Goal: Task Accomplishment & Management: Manage account settings

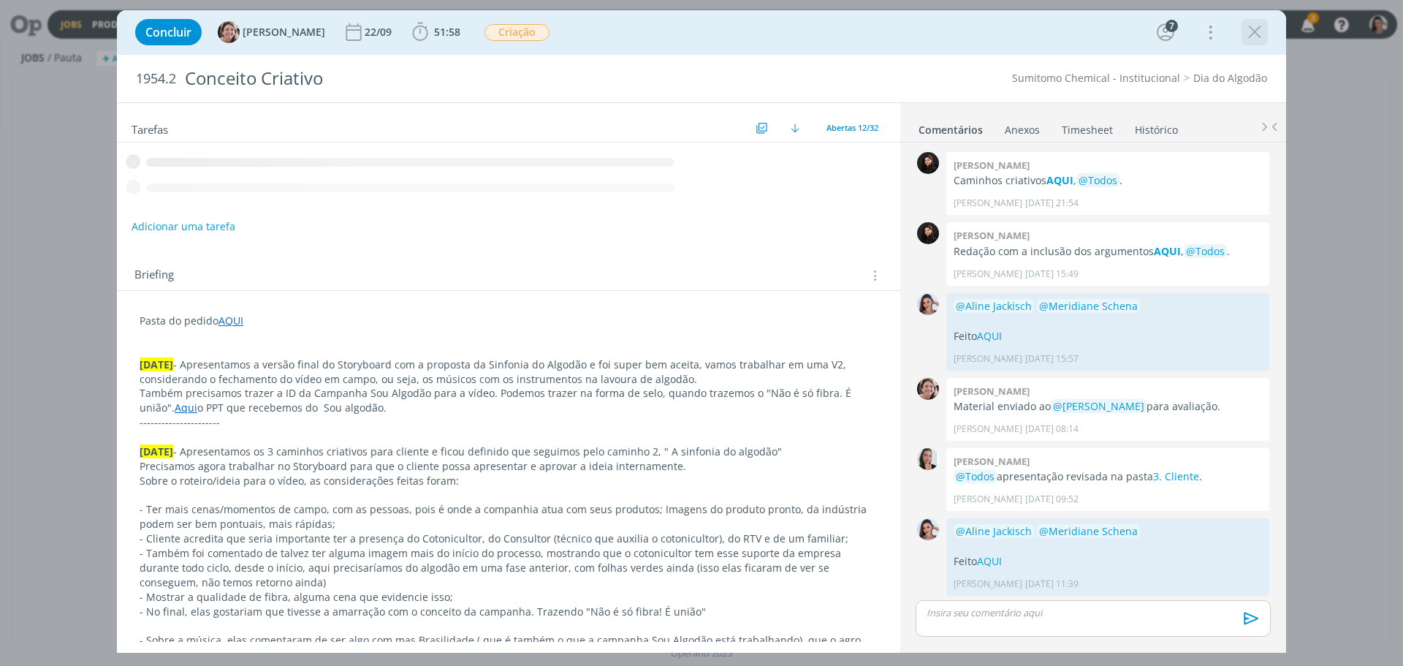
scroll to position [257, 0]
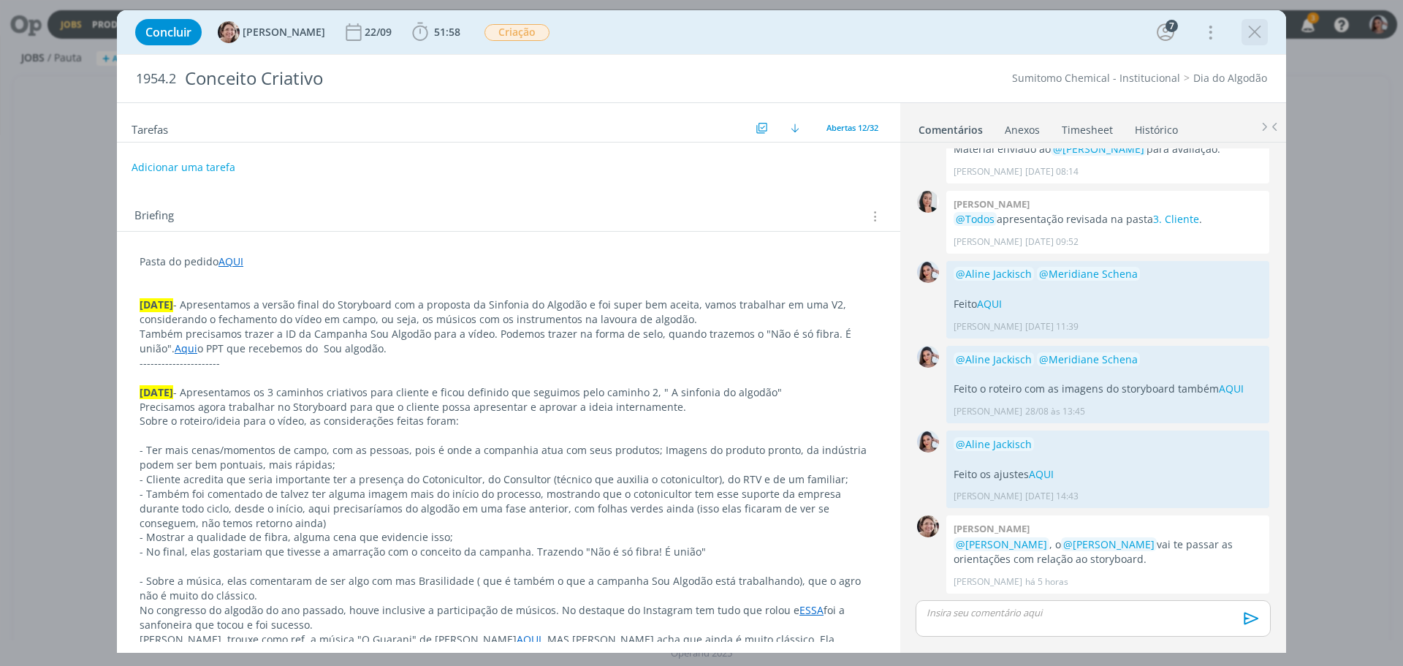
click at [1251, 34] on icon "dialog" at bounding box center [1255, 32] width 22 height 22
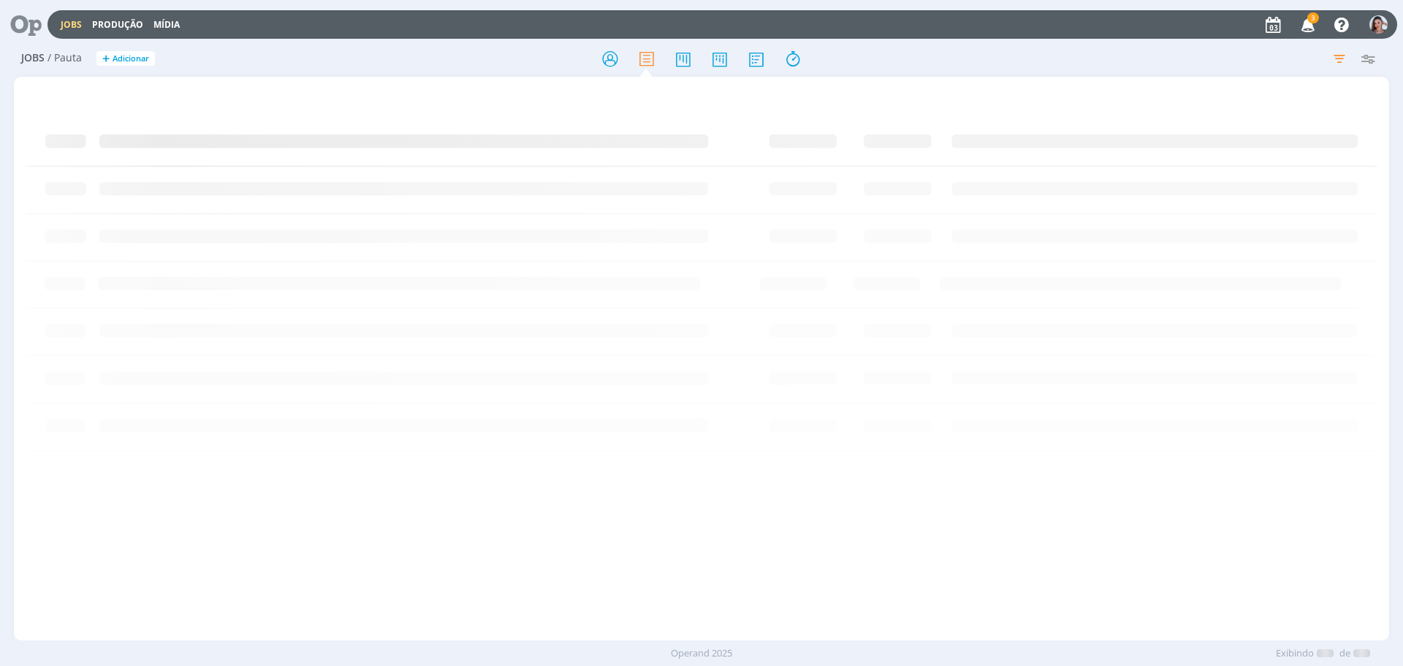
click at [36, 24] on icon at bounding box center [21, 24] width 30 height 29
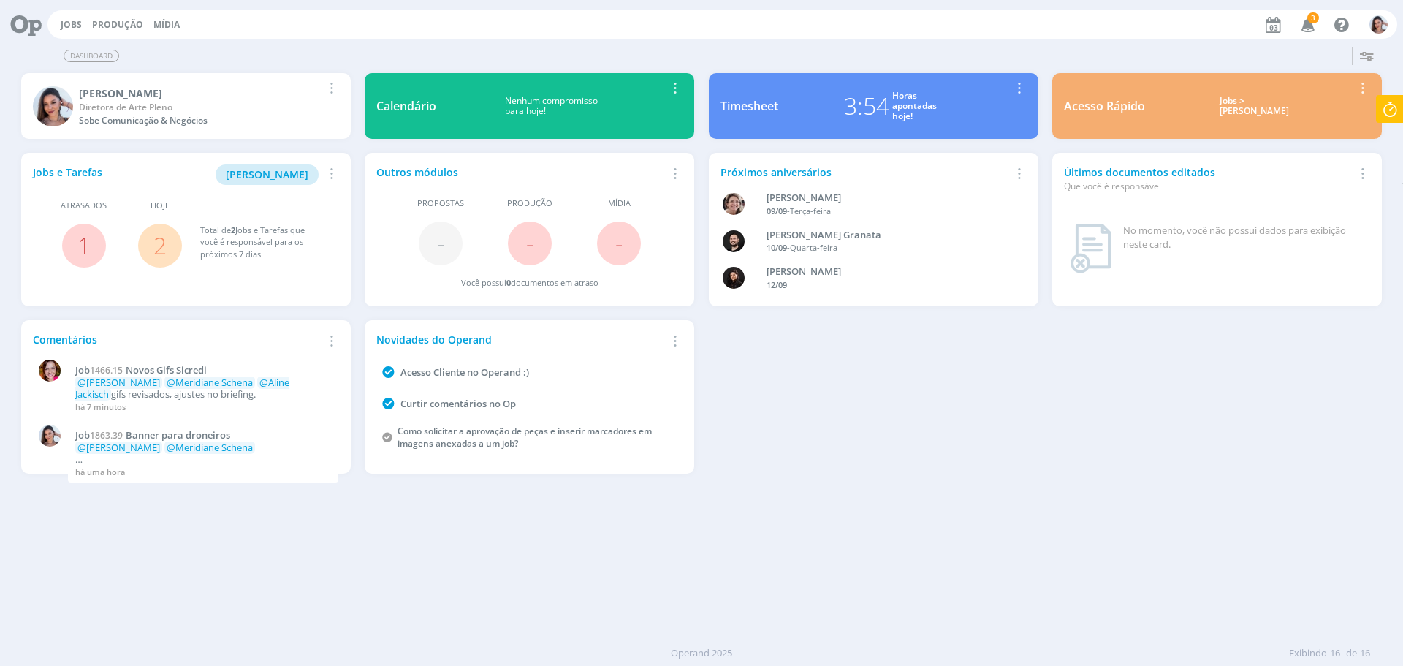
click at [167, 248] on span "2" at bounding box center [160, 246] width 44 height 44
click at [165, 246] on link "2" at bounding box center [159, 244] width 13 height 31
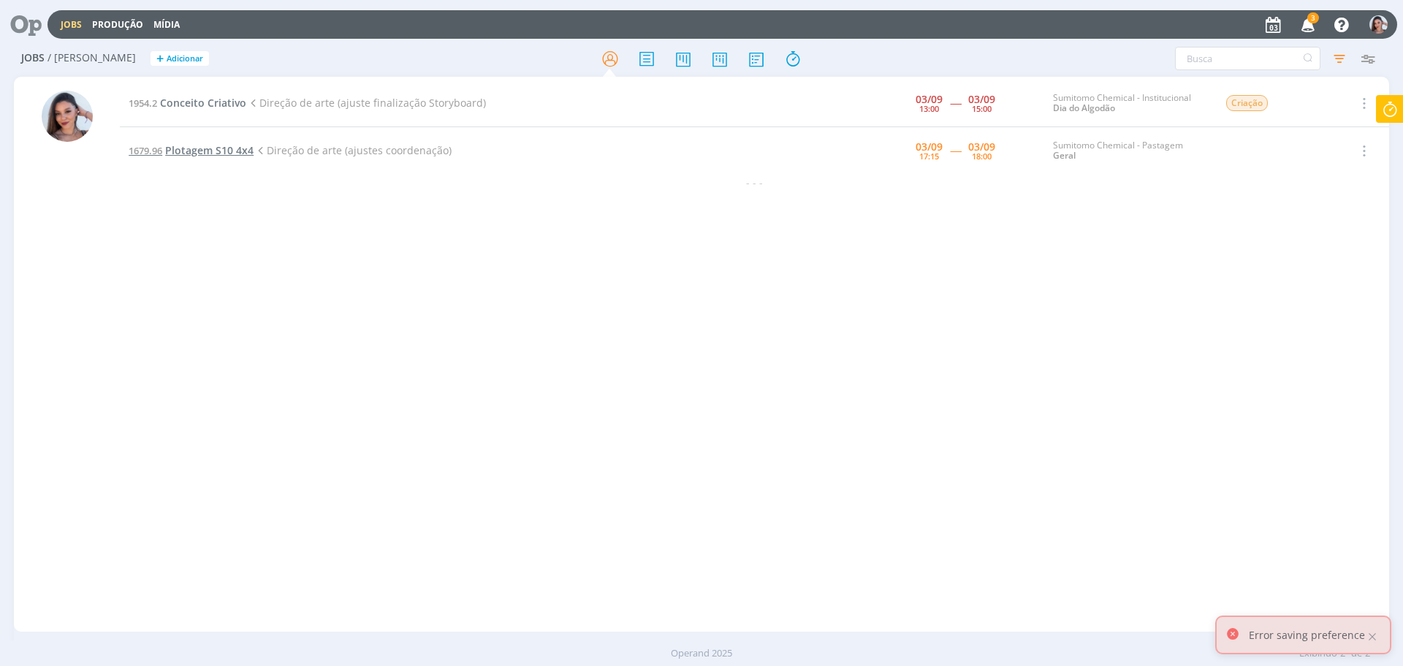
click at [219, 149] on span "Plotagem S10 4x4" at bounding box center [209, 150] width 88 height 14
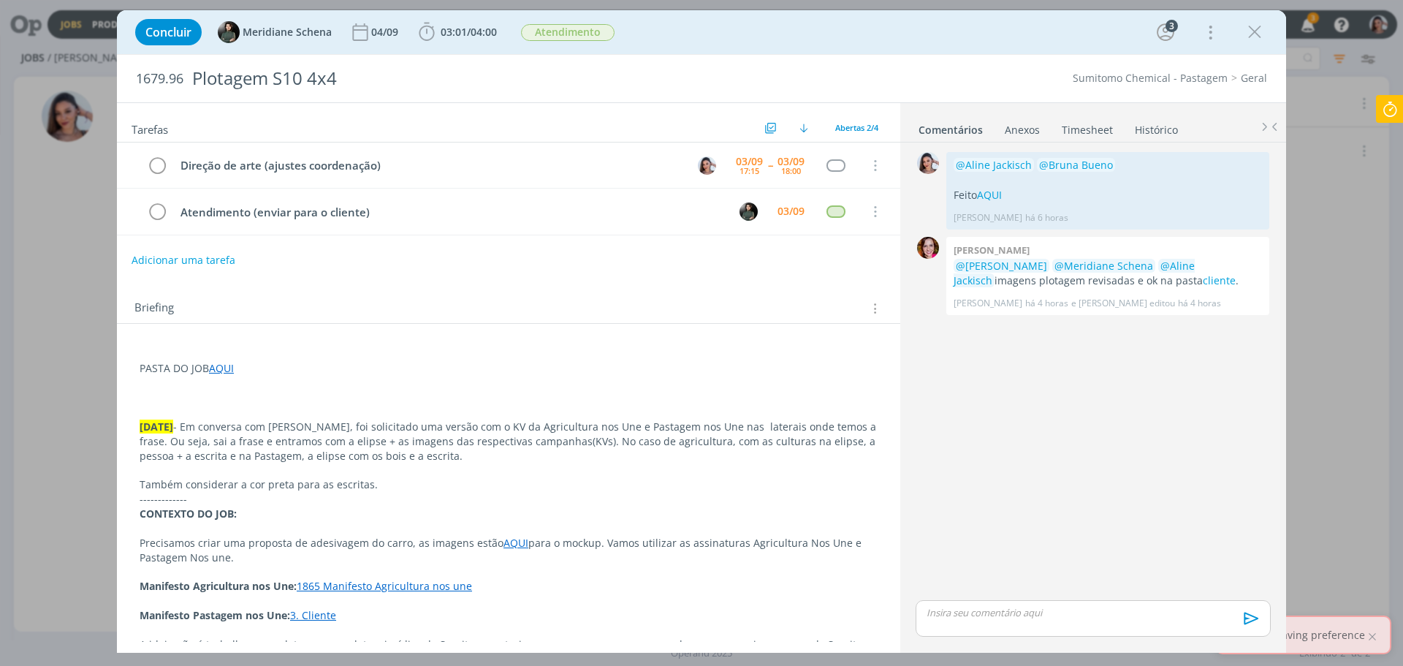
click at [219, 363] on link "AQUI" at bounding box center [221, 368] width 25 height 14
click at [990, 194] on link "AQUI" at bounding box center [989, 195] width 25 height 14
drag, startPoint x: 1017, startPoint y: 191, endPoint x: 944, endPoint y: 167, distance: 77.2
click at [944, 167] on div "0 @[PERSON_NAME] @Bruna Bueno Feito AQUI [PERSON_NAME] há 6 horas 👍 Editar Excl…" at bounding box center [1093, 190] width 367 height 85
copy div "0 @[PERSON_NAME] @Bruna Bueno Feito AQUI"
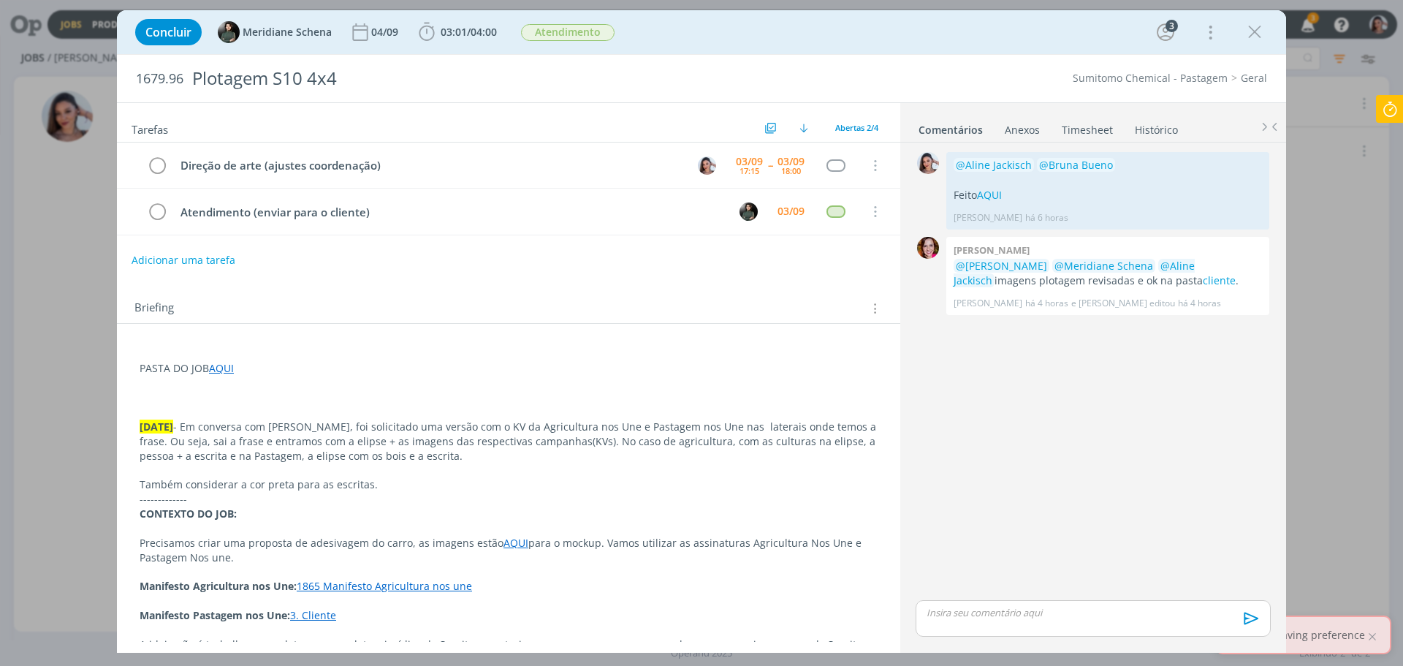
click at [1044, 621] on div "dialog" at bounding box center [1093, 618] width 355 height 37
drag, startPoint x: 1078, startPoint y: 574, endPoint x: 1009, endPoint y: 563, distance: 69.5
click at [1009, 563] on p "﻿ @ [PERSON_NAME] ﻿ ﻿ @ Bruna Bueno ﻿" at bounding box center [1093, 569] width 332 height 13
click at [1019, 563] on span "@" at bounding box center [1023, 569] width 9 height 13
click at [1019, 564] on span "@" at bounding box center [1023, 569] width 9 height 13
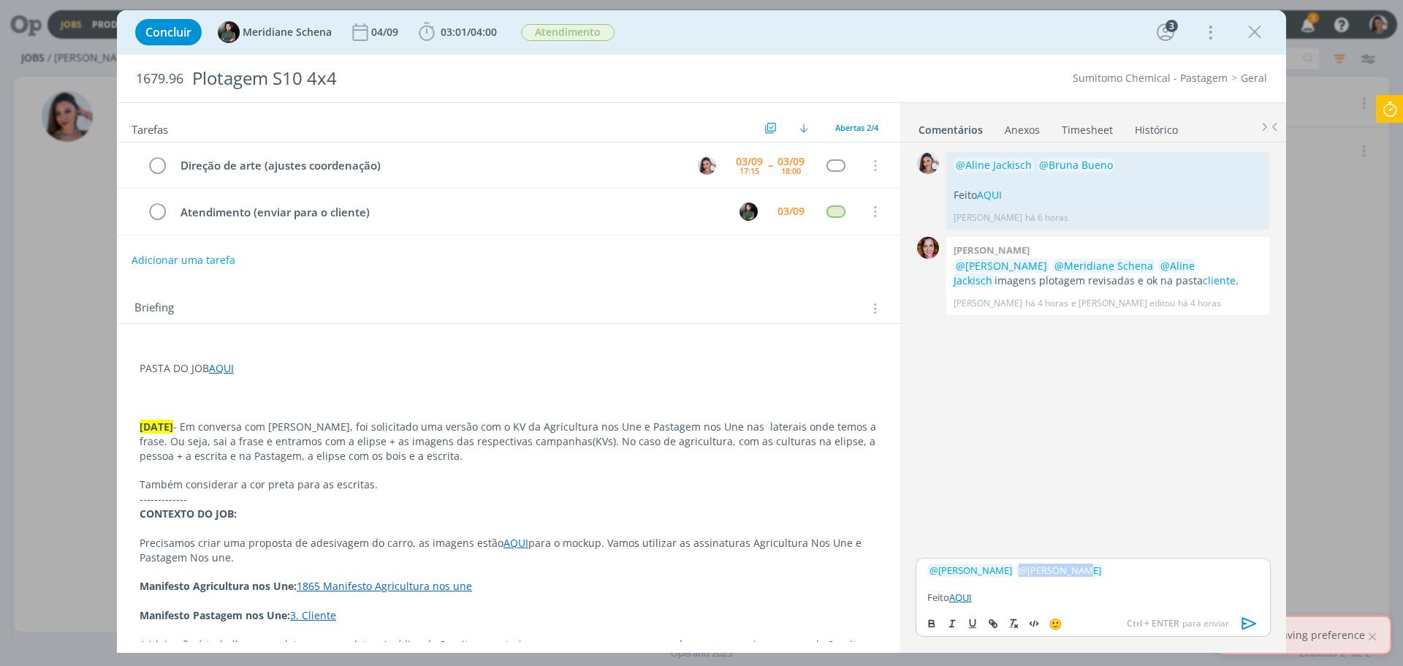
click at [1019, 564] on span "@" at bounding box center [1023, 569] width 9 height 13
click at [1080, 591] on span "Meridiane Schena" at bounding box center [1085, 591] width 99 height 16
click at [1025, 602] on p "Feito AQUI" at bounding box center [1093, 597] width 332 height 13
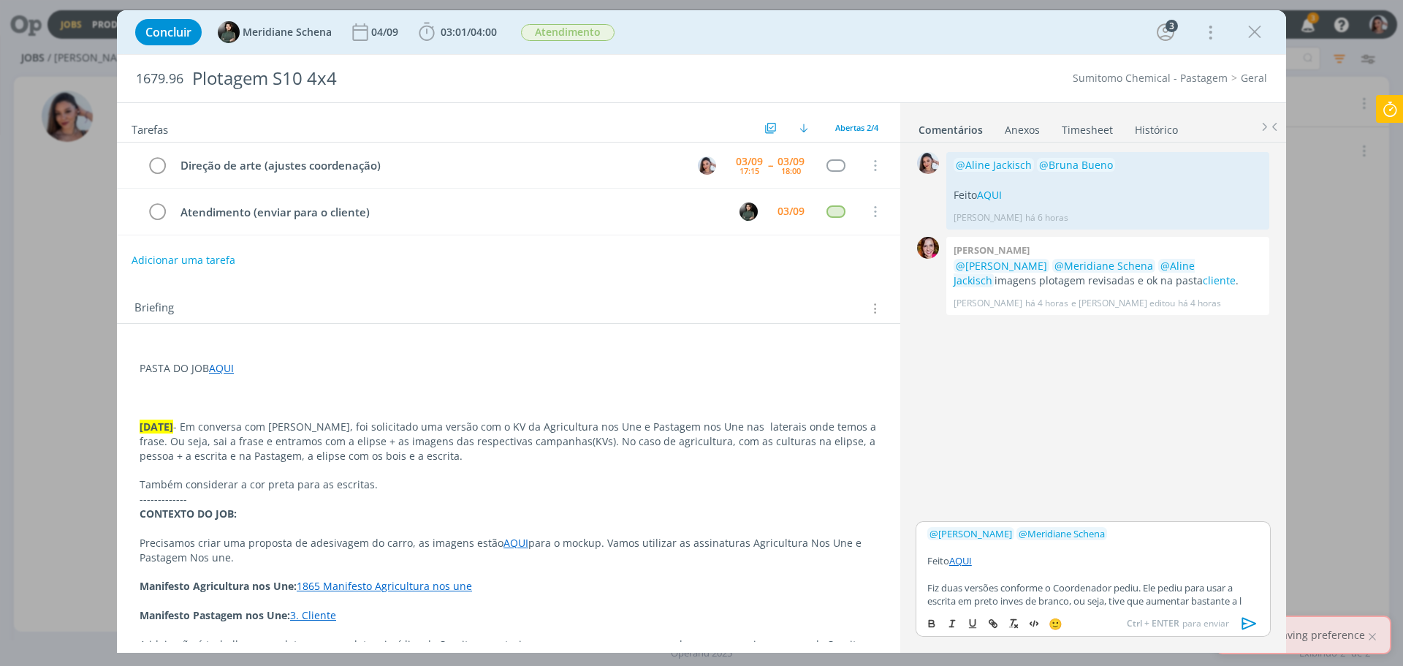
scroll to position [12, 0]
click at [1178, 602] on p "Fiz duas versões conforme o Coordenador pediu. Ele pediu para usar a escrita em…" at bounding box center [1093, 589] width 332 height 40
click at [1166, 596] on p "Fiz duas versões conforme o Coordenador pediu. Ele pediu para usar a escrita em…" at bounding box center [1093, 589] width 332 height 40
click at [1169, 599] on p "Fiz duas versões conforme o Coordenador pediu. Ele pediu para usar a escrita em…" at bounding box center [1093, 589] width 332 height 40
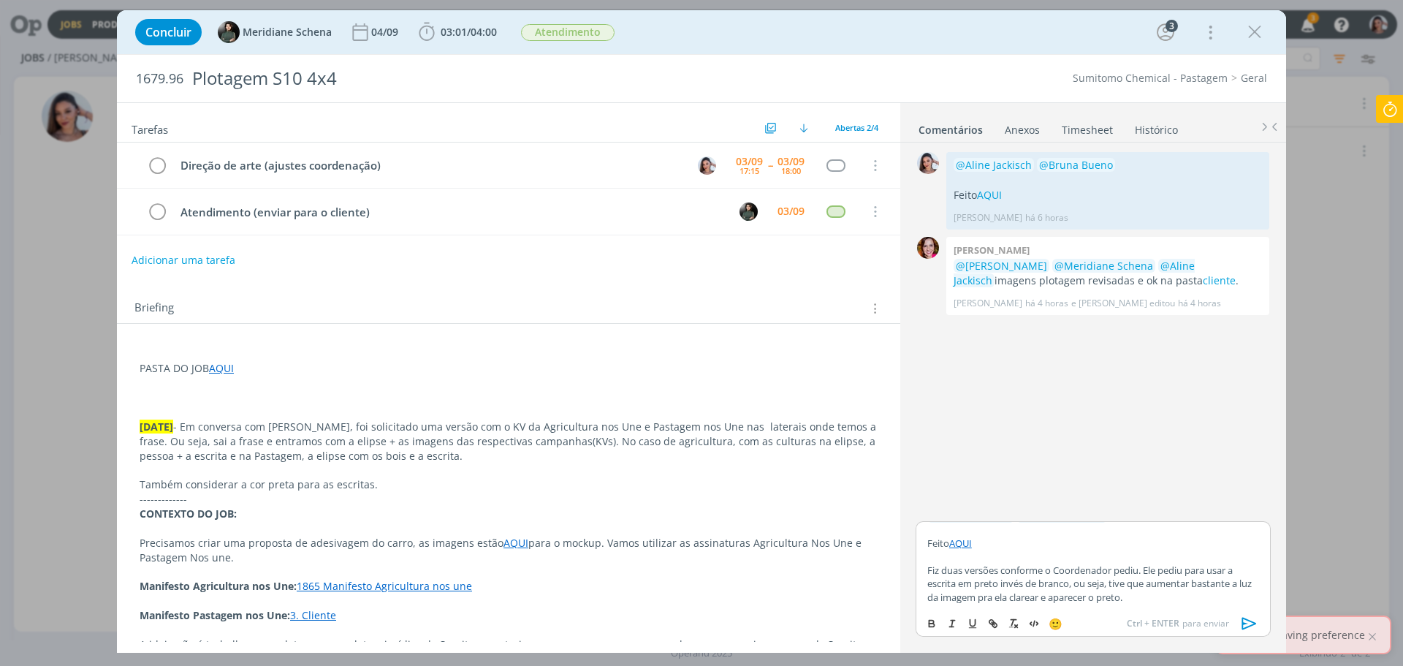
click at [1248, 617] on icon "dialog" at bounding box center [1250, 623] width 22 height 22
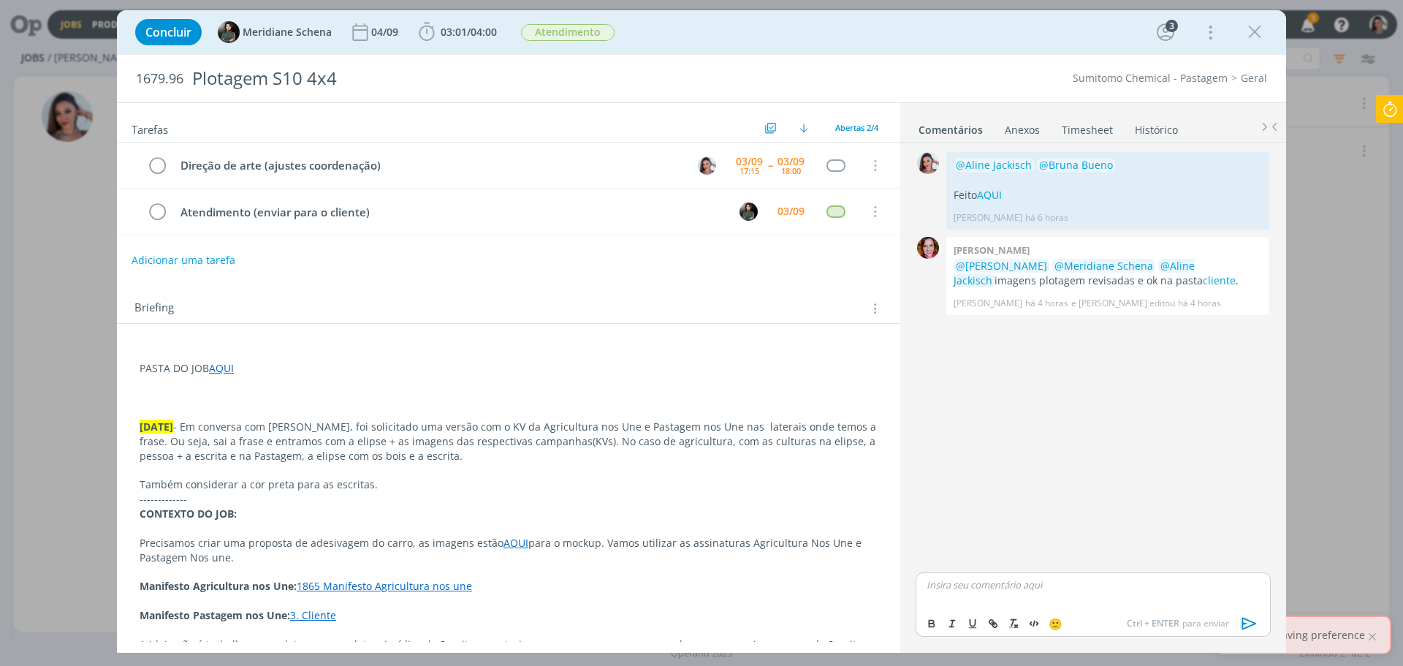
scroll to position [0, 0]
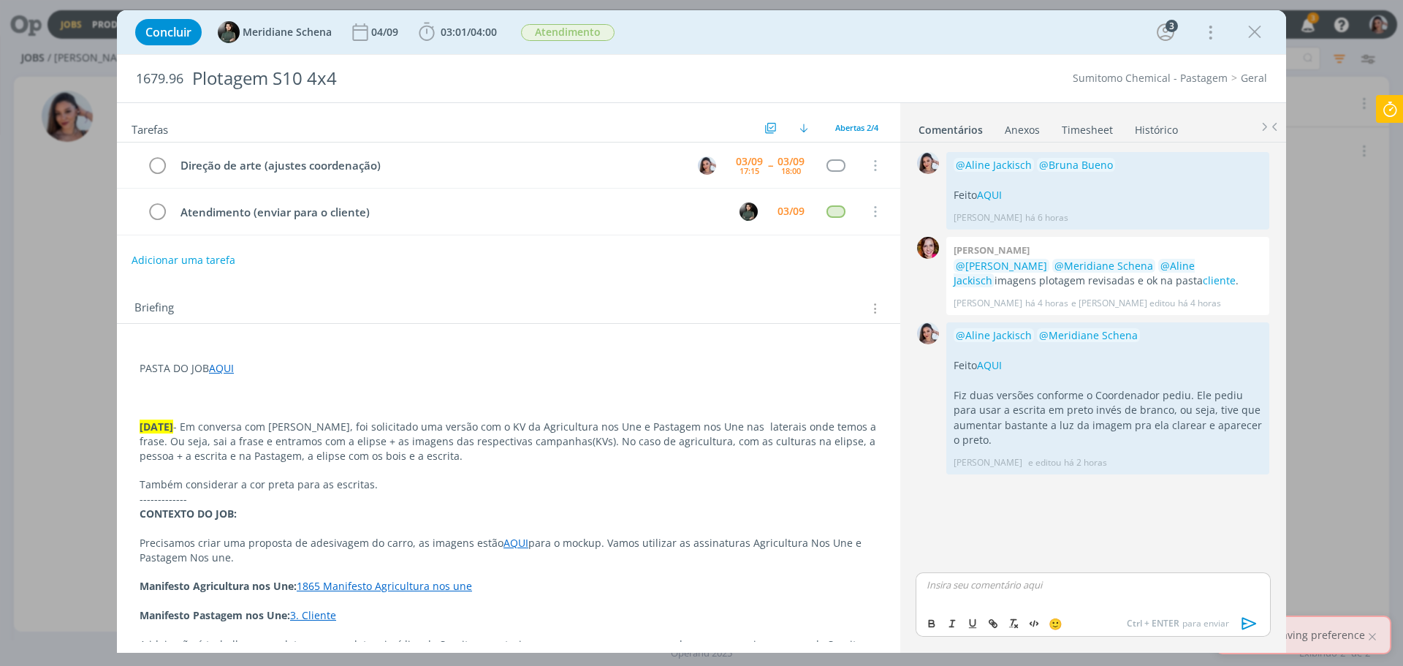
click at [1392, 109] on icon at bounding box center [1390, 109] width 26 height 29
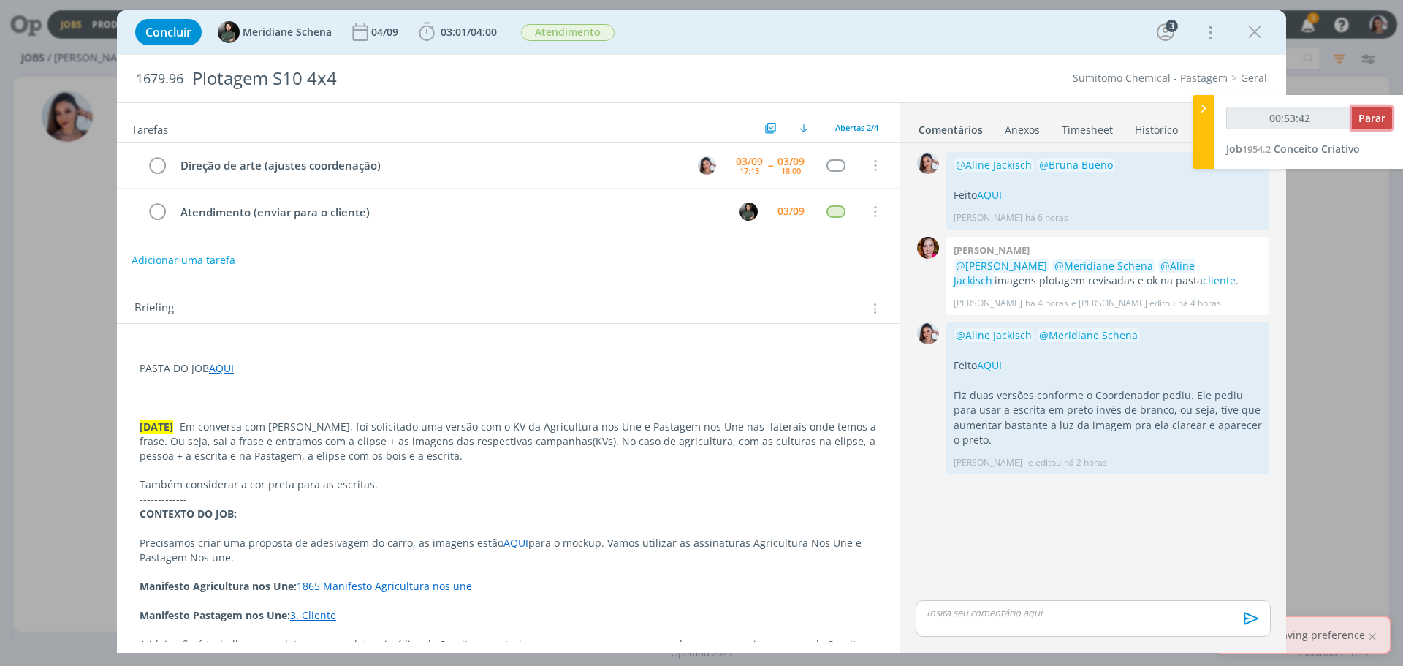
type input "00:53:43"
click at [1371, 119] on span "Parar" at bounding box center [1372, 118] width 27 height 14
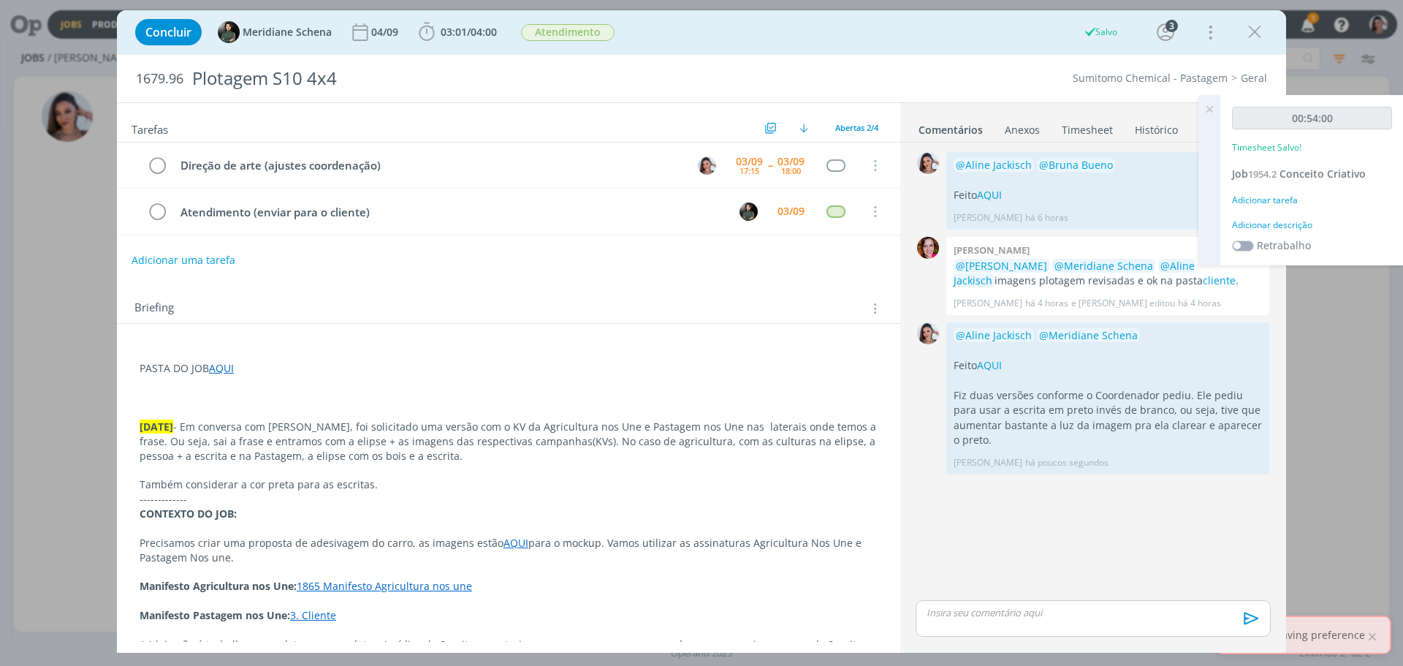
click at [697, 409] on p "dialog" at bounding box center [509, 412] width 738 height 15
click at [366, 155] on td "Direção de arte (ajustes coordenação)" at bounding box center [426, 166] width 510 height 26
click at [363, 159] on div "Direção de arte (ajustes coordenação)" at bounding box center [429, 165] width 510 height 18
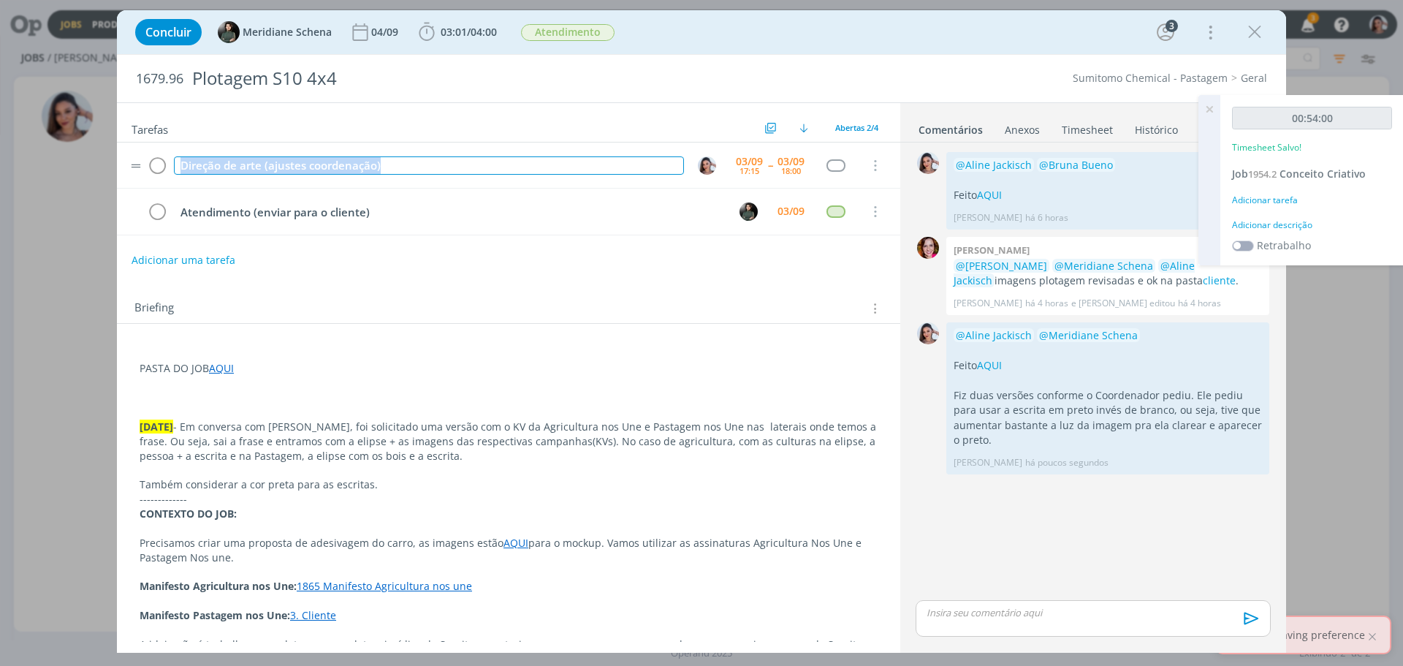
click at [363, 159] on div "Direção de arte (ajustes coordenação)" at bounding box center [429, 165] width 510 height 18
copy div "Direção de arte (ajustes coordenação)"
click at [161, 166] on icon "dialog" at bounding box center [157, 166] width 20 height 22
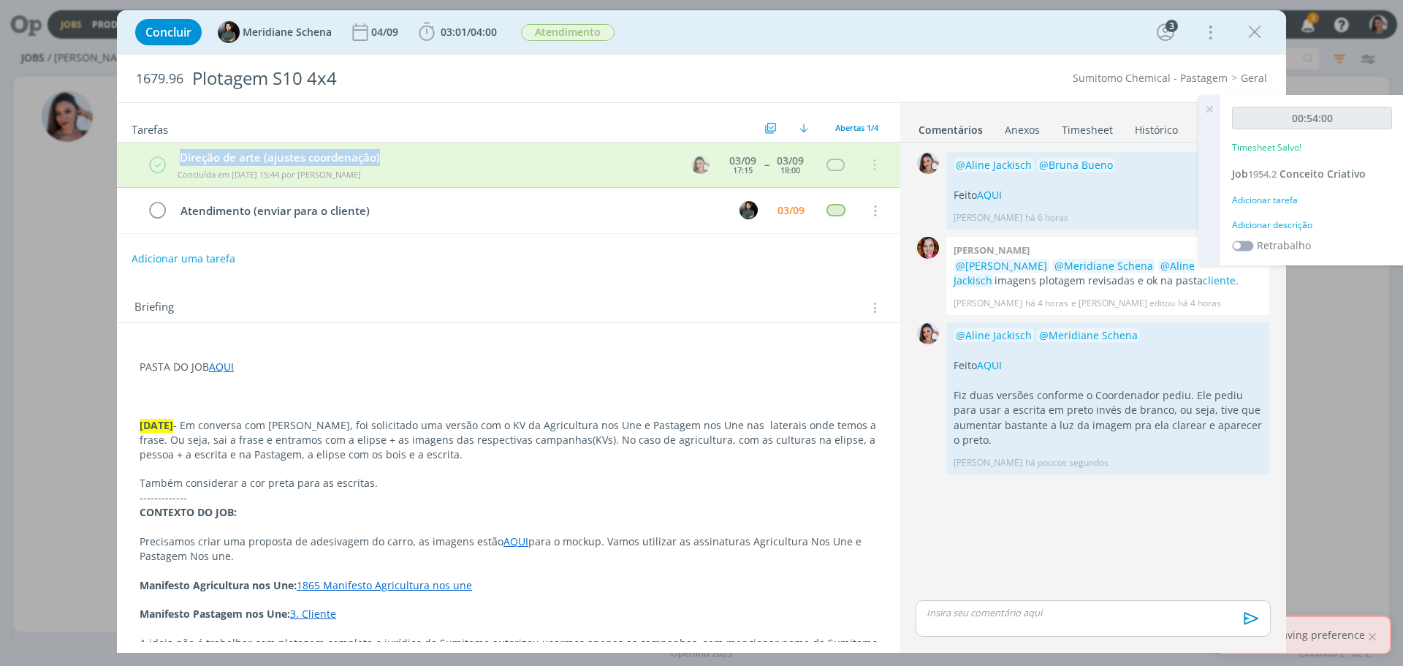
click at [1066, 133] on link "Timesheet" at bounding box center [1087, 126] width 53 height 21
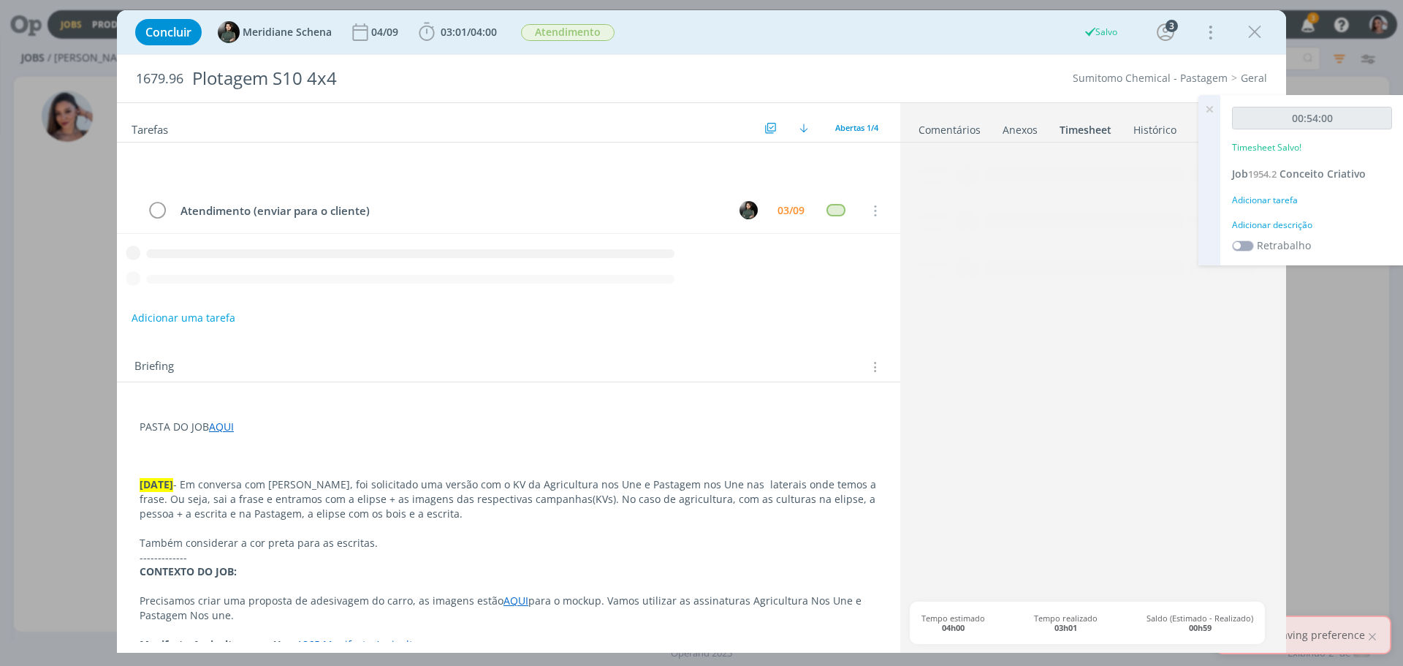
click at [1205, 107] on icon at bounding box center [1209, 109] width 26 height 29
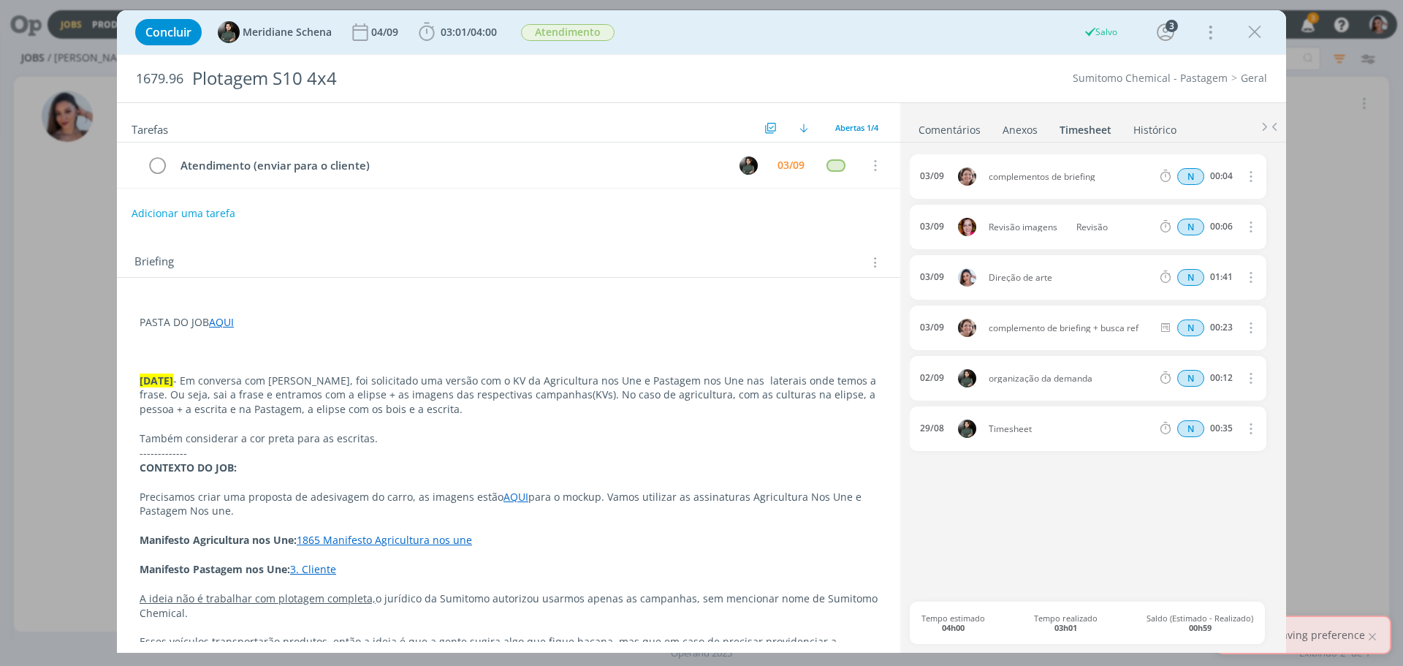
click at [1251, 174] on icon "dialog" at bounding box center [1250, 176] width 16 height 18
click at [759, 312] on p "dialog" at bounding box center [509, 307] width 738 height 15
click at [943, 126] on link "Comentários" at bounding box center [950, 126] width 64 height 21
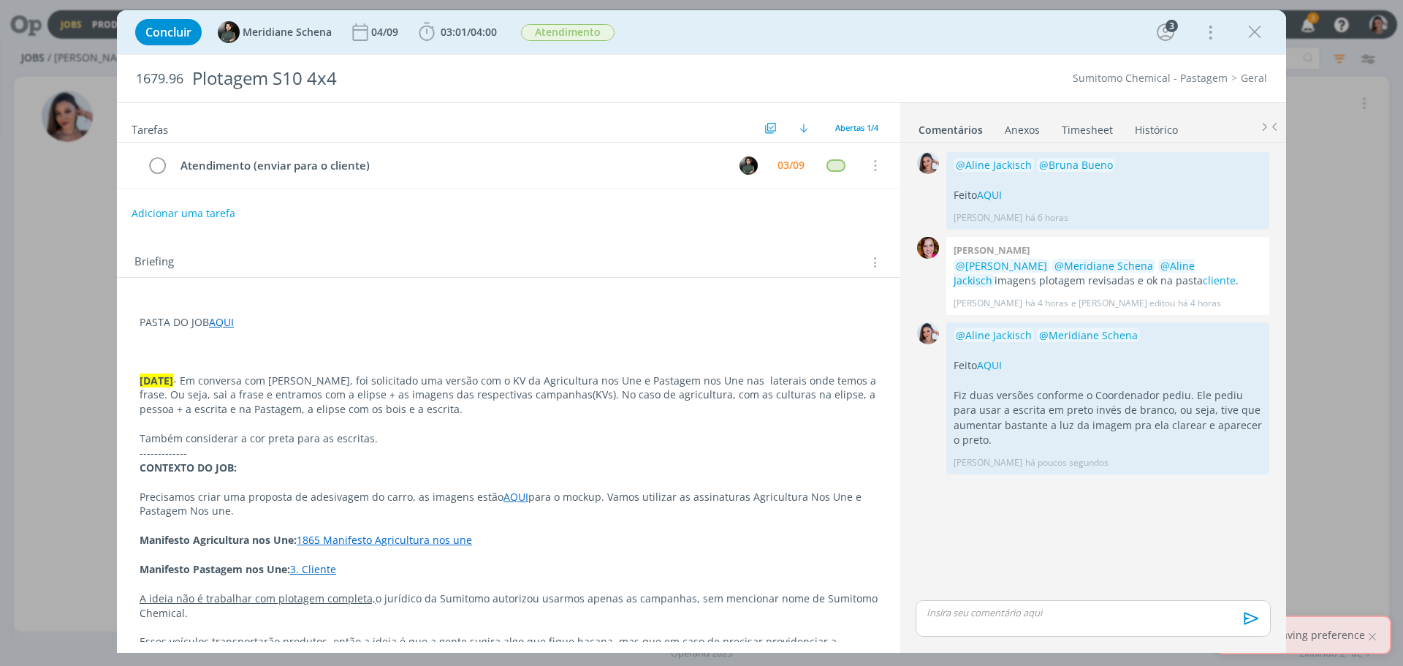
click at [1254, 28] on icon "dialog" at bounding box center [1255, 32] width 22 height 22
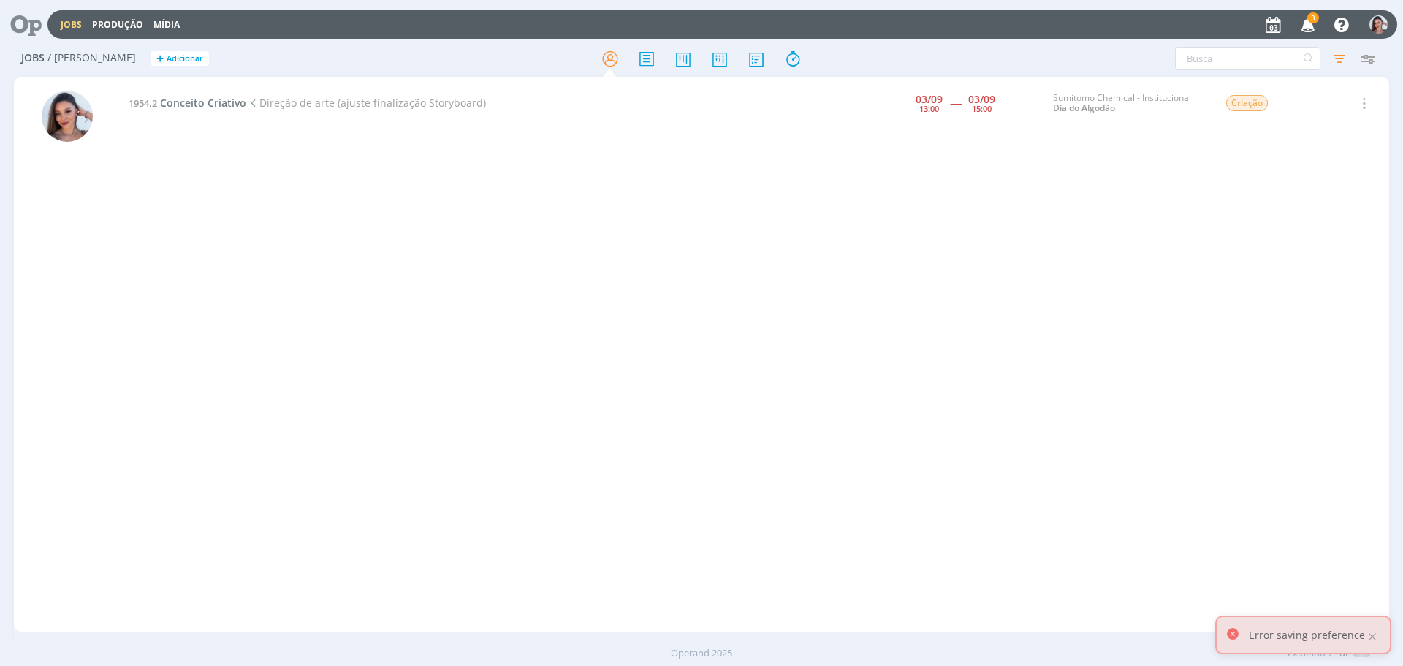
click at [1310, 29] on div at bounding box center [701, 333] width 1403 height 666
click at [1308, 26] on div "Jobs Produção [GEOGRAPHIC_DATA] 3 Notificações Central de Ajuda Área de Membros…" at bounding box center [701, 333] width 1403 height 666
click at [1308, 26] on icon "button" at bounding box center [1309, 24] width 26 height 25
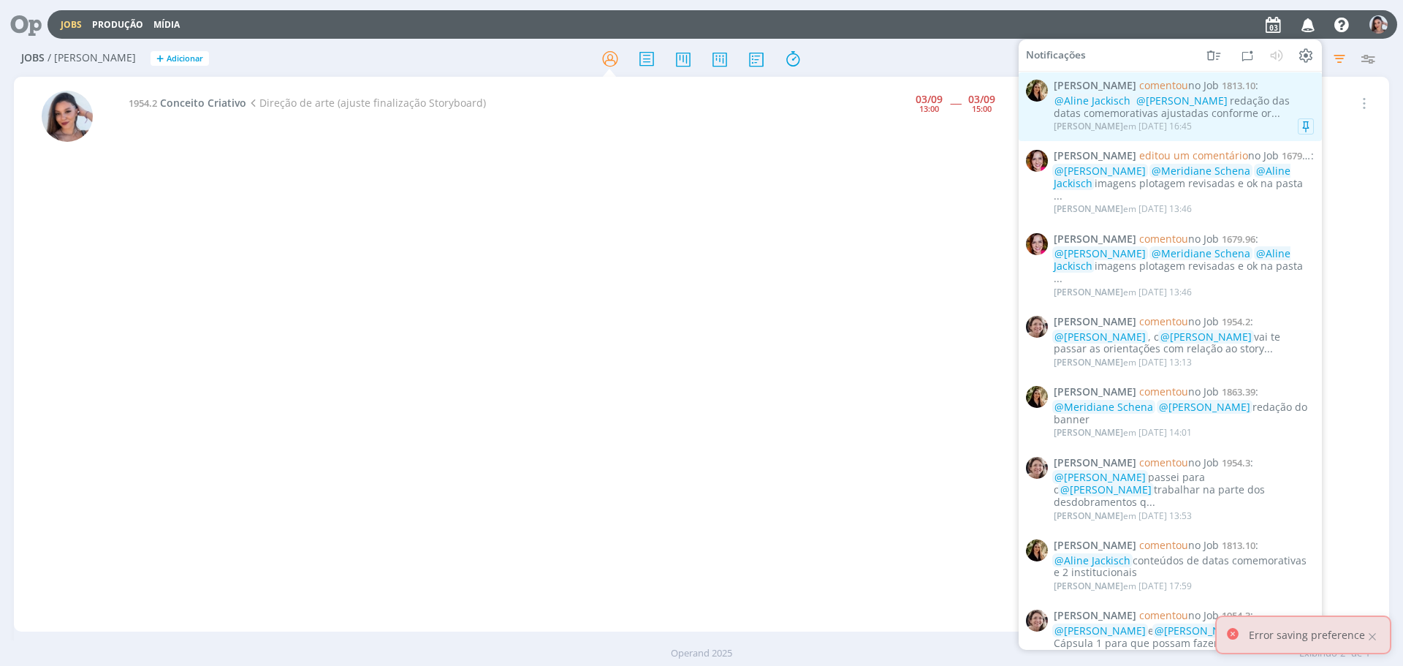
click at [1280, 101] on div "@[PERSON_NAME] @[PERSON_NAME] redação das datas comemorativas ajustadas conform…" at bounding box center [1184, 107] width 260 height 25
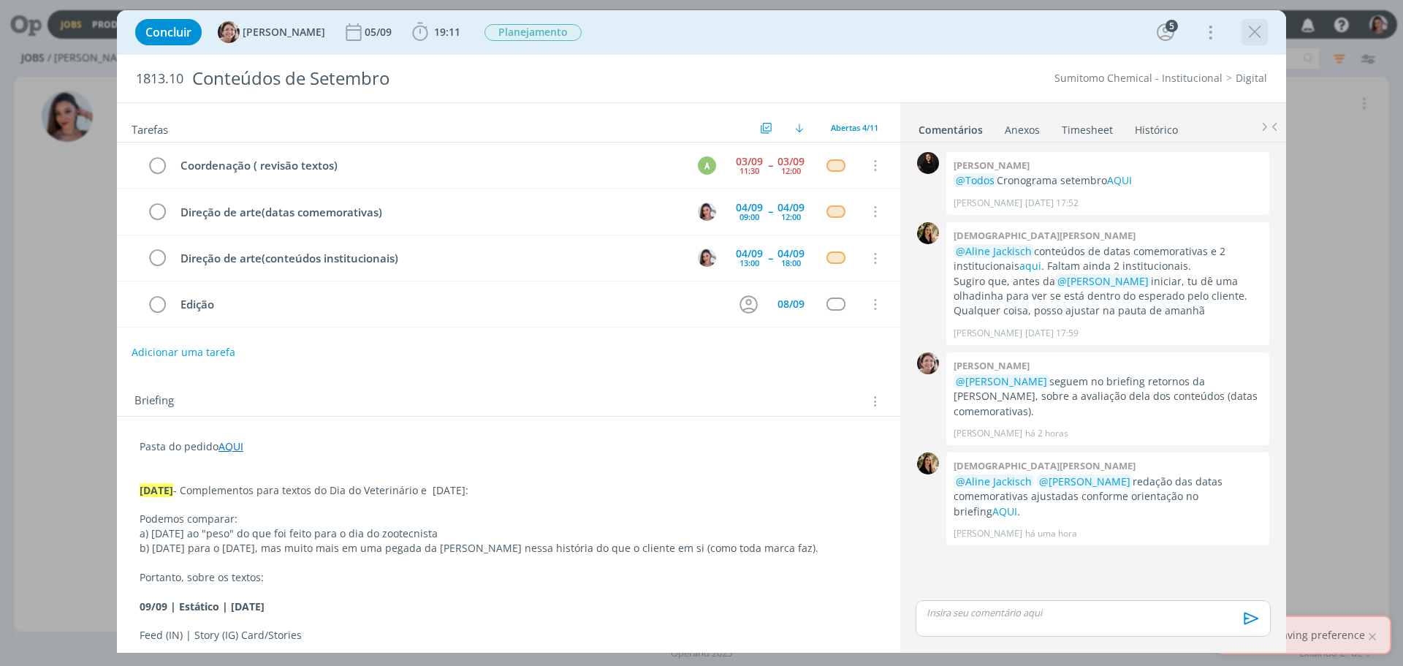
click at [1256, 28] on icon "dialog" at bounding box center [1255, 32] width 22 height 22
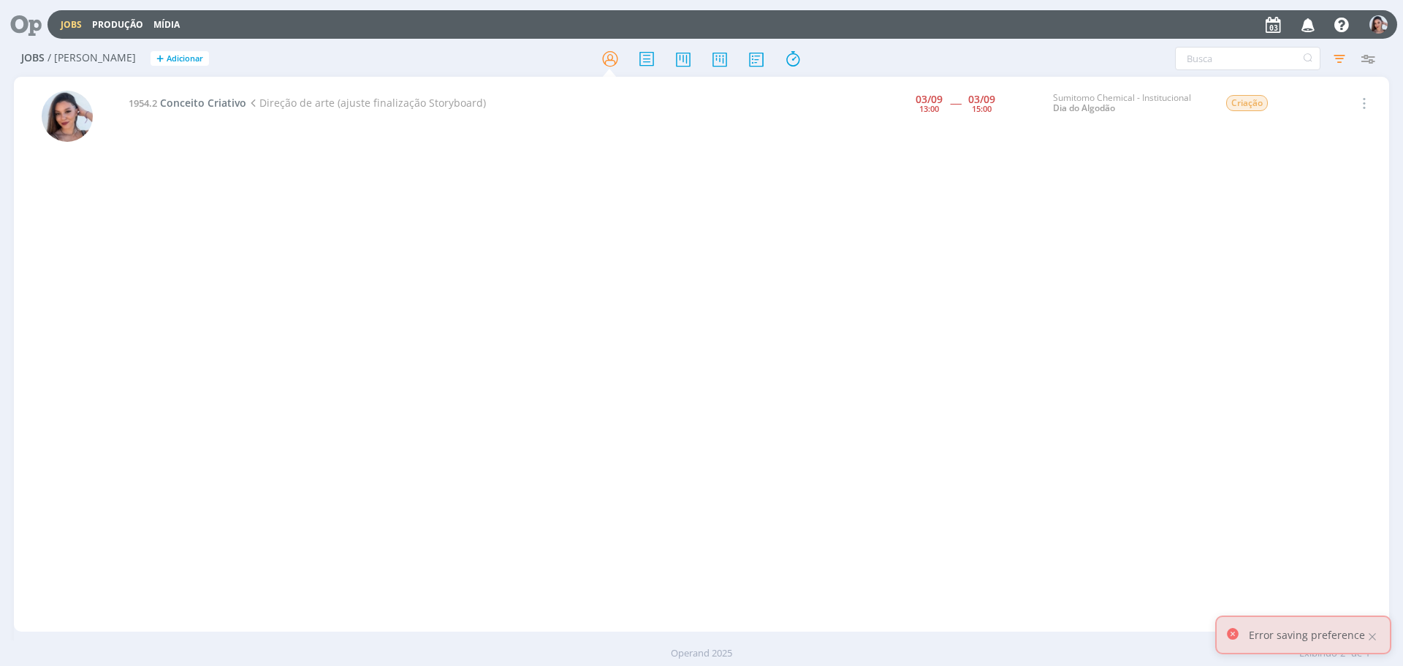
click at [23, 29] on icon at bounding box center [21, 24] width 30 height 29
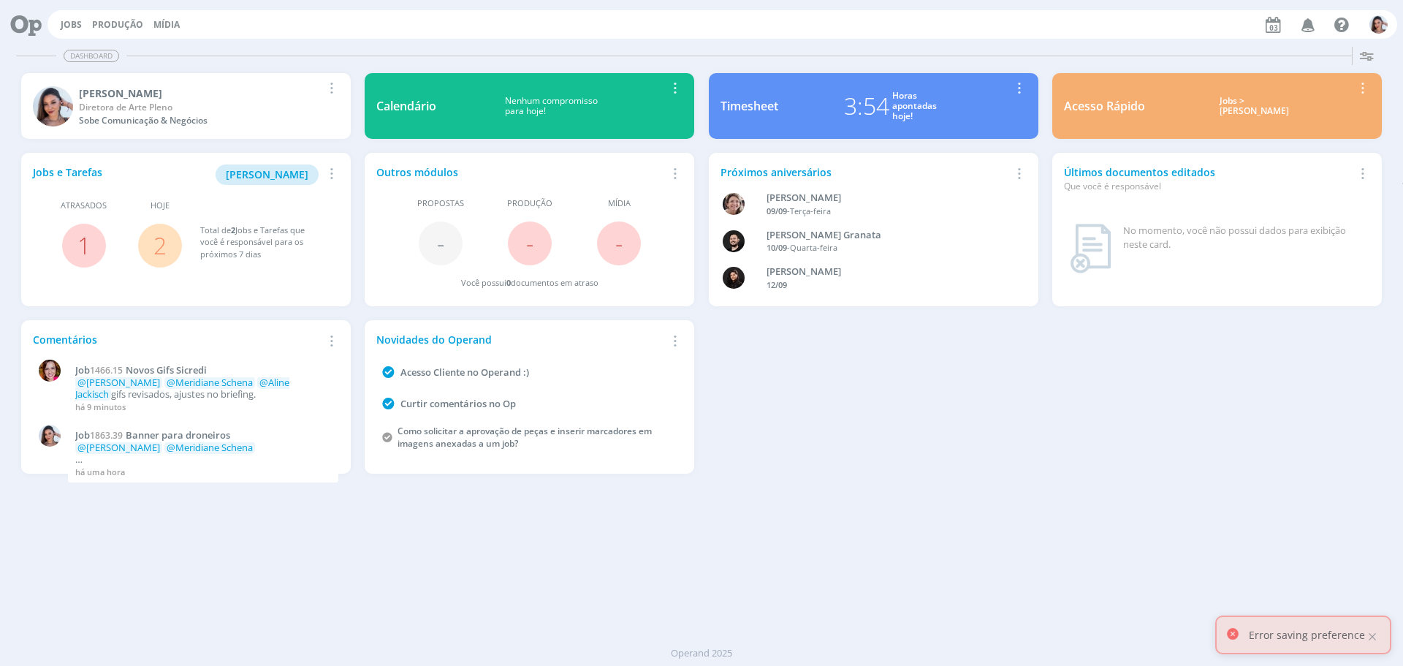
click at [1303, 23] on icon "button" at bounding box center [1309, 24] width 26 height 25
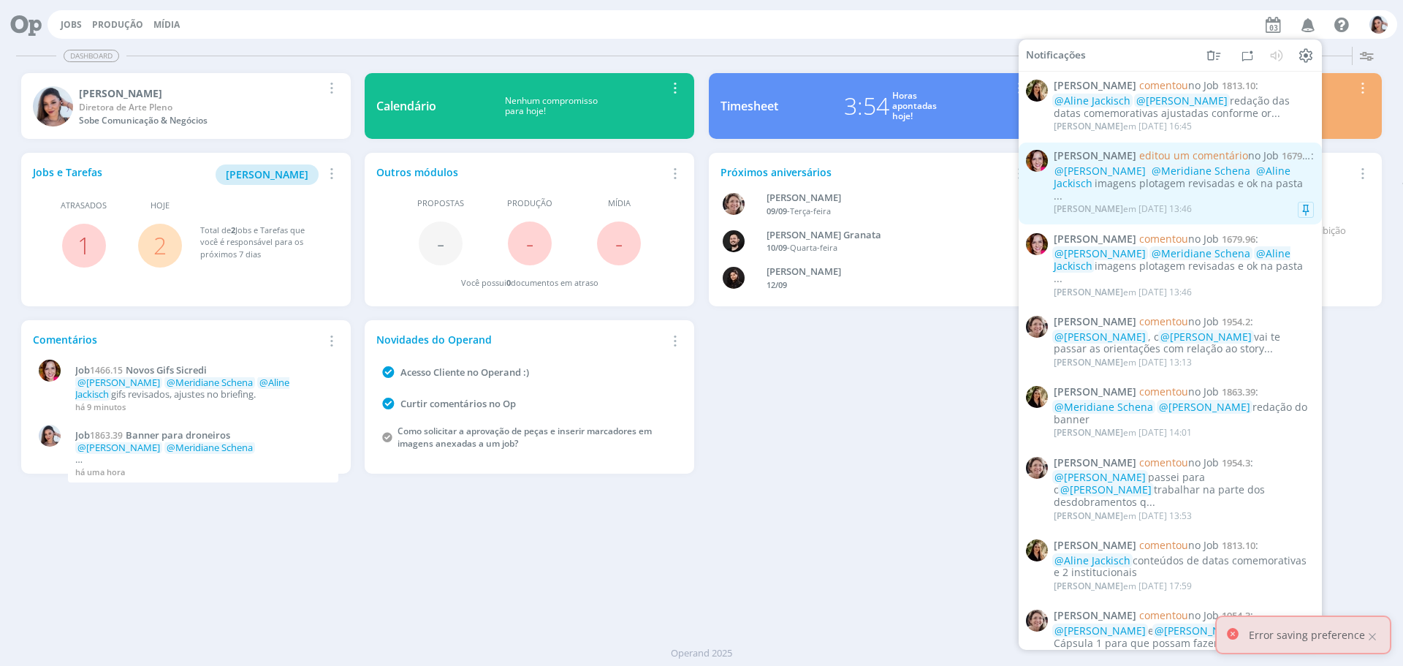
click at [1198, 188] on div "@[PERSON_NAME] @Meridiane Schena @Aline Jackisch imagens plotagem revisadas e o…" at bounding box center [1184, 183] width 260 height 37
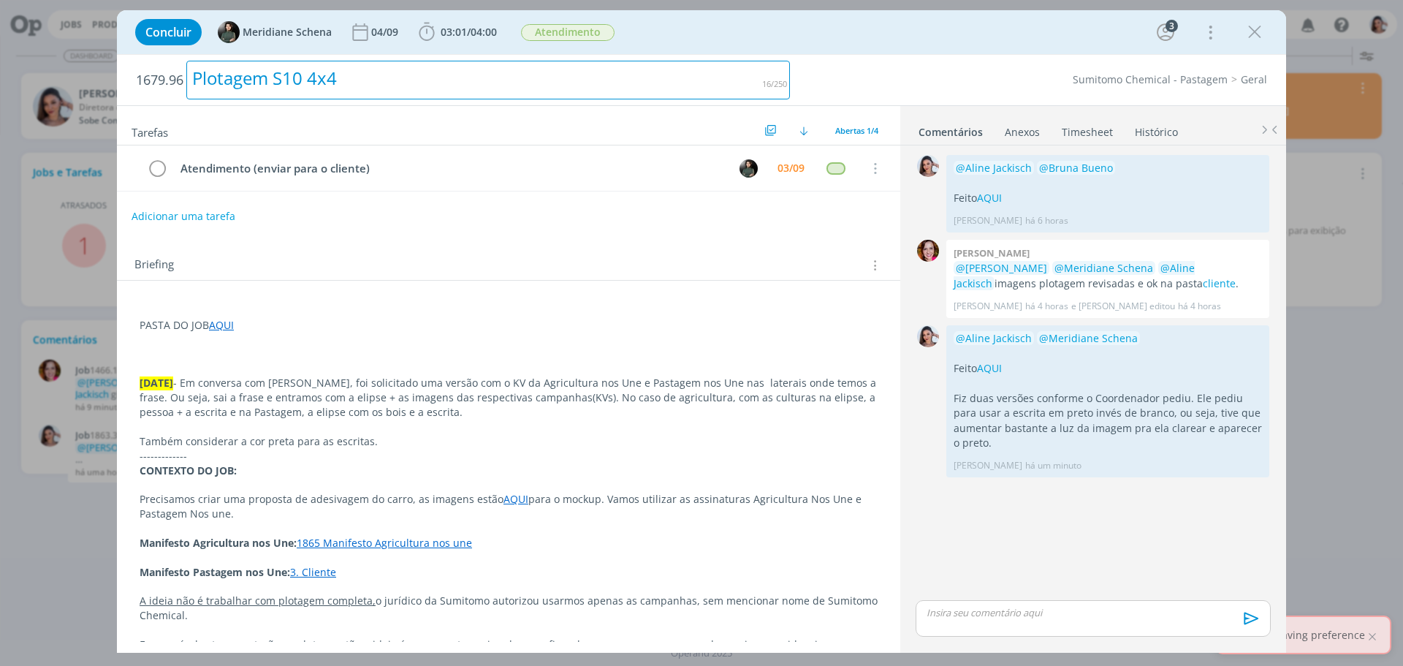
click at [307, 75] on div "Plotagem S10 4x4" at bounding box center [488, 80] width 604 height 39
copy div "Plotagem S10 4x4"
